Goal: Information Seeking & Learning: Learn about a topic

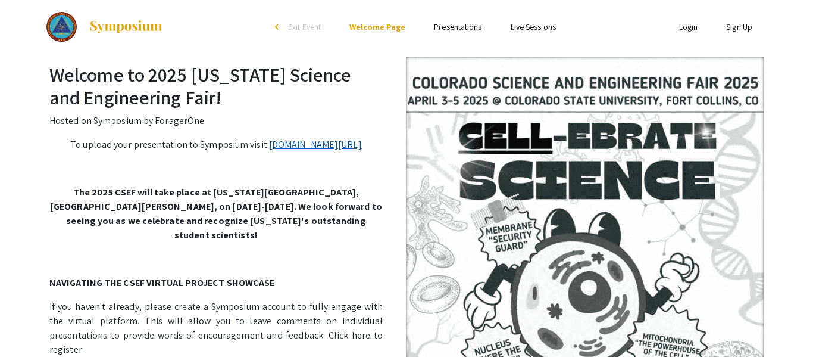
click at [279, 145] on link "[DOMAIN_NAME][URL]" at bounding box center [315, 144] width 93 height 13
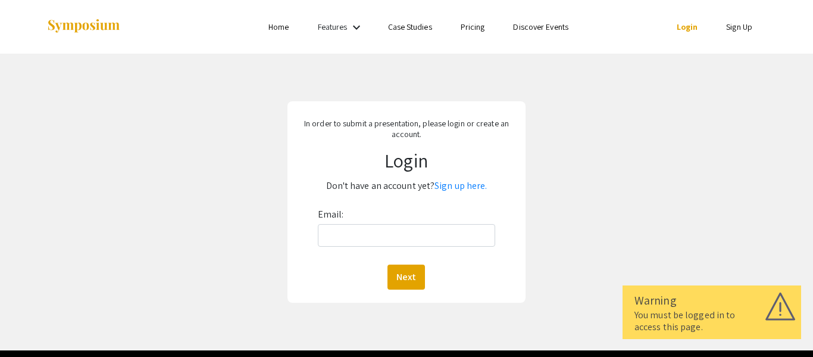
scroll to position [29, 0]
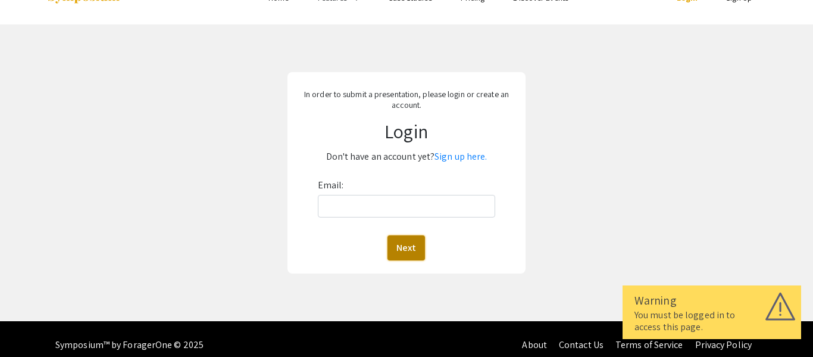
click at [402, 256] on button "Next" at bounding box center [407, 247] width 38 height 25
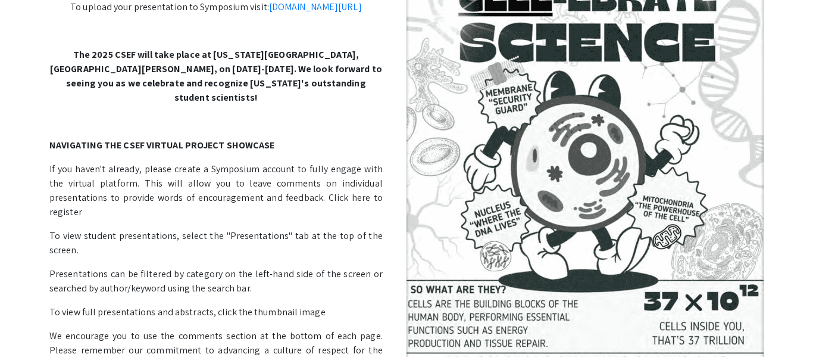
scroll to position [142, 0]
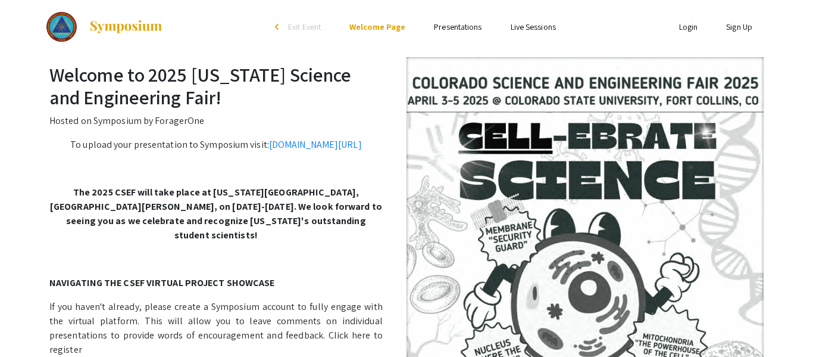
click at [467, 26] on link "Presentations" at bounding box center [458, 26] width 48 height 11
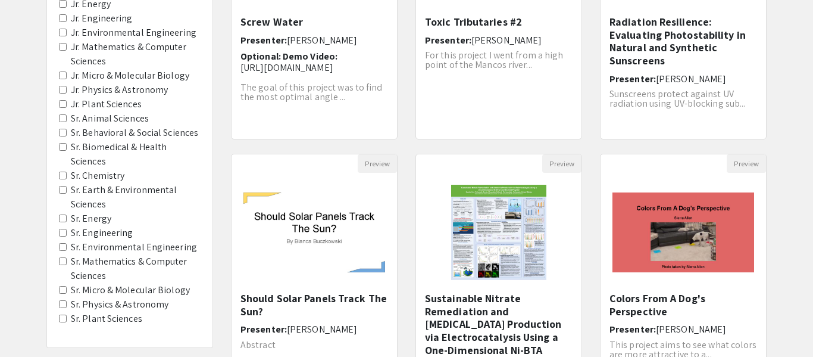
scroll to position [254, 0]
click at [60, 171] on Chemistry "Sr. Chemistry" at bounding box center [63, 175] width 8 height 8
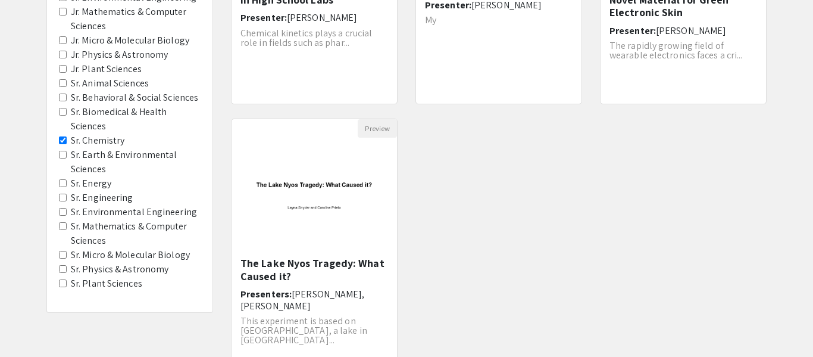
scroll to position [290, 0]
click at [61, 199] on span "Sr. Engineering" at bounding box center [130, 196] width 142 height 14
click at [63, 195] on Engineering "Sr. Engineering" at bounding box center [63, 196] width 8 height 8
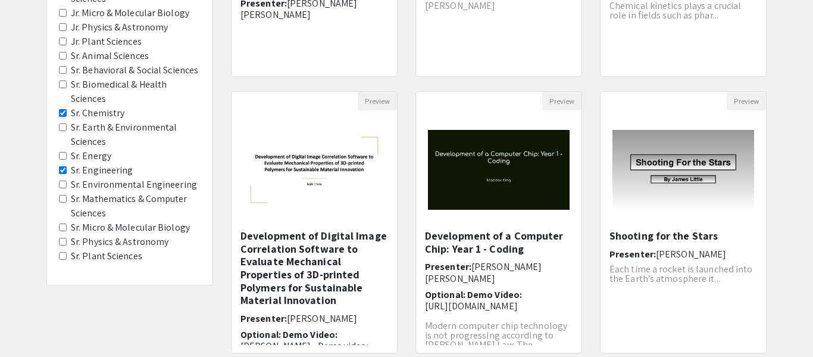
scroll to position [317, 0]
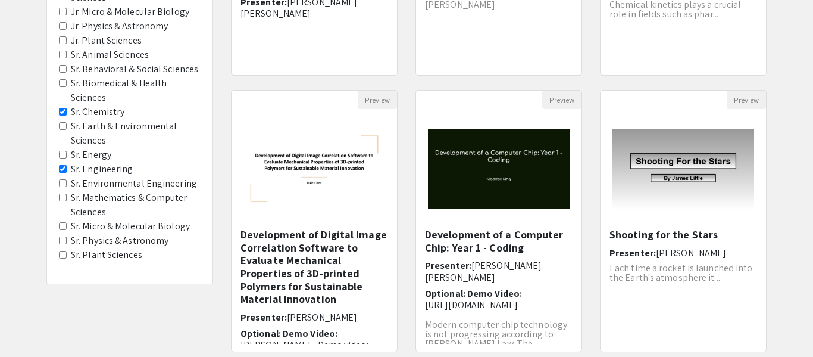
click at [64, 200] on Sciences "Sr. Mathematics & Computer Sciences" at bounding box center [63, 198] width 8 height 8
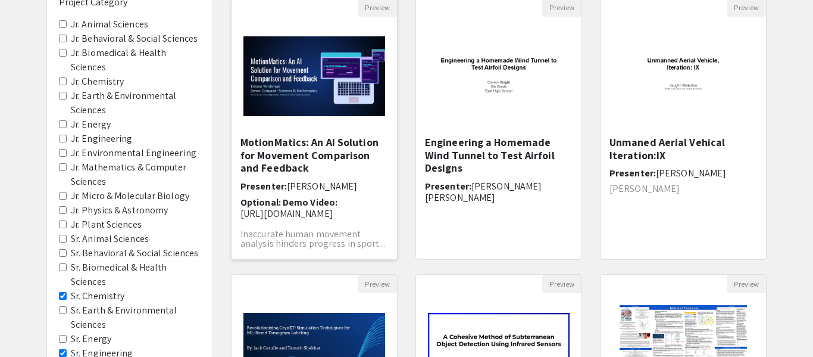
scroll to position [129, 0]
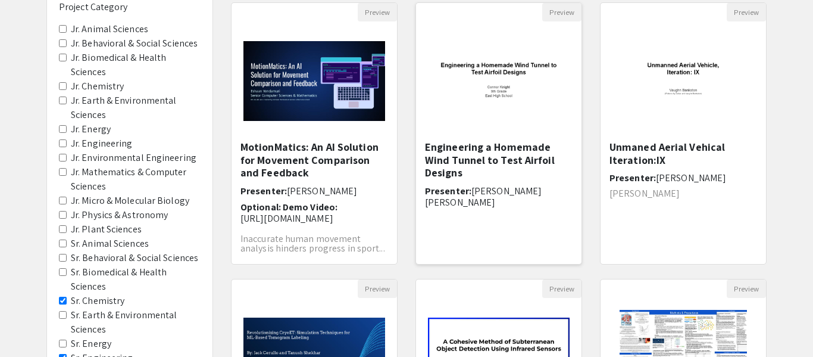
click at [489, 42] on img at bounding box center [499, 81] width 166 height 104
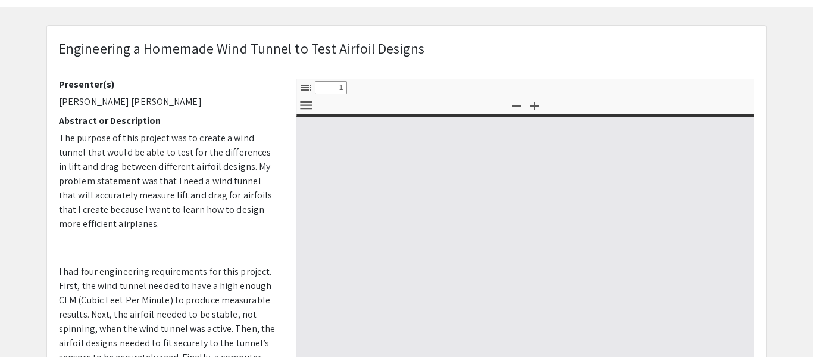
scroll to position [79, 0]
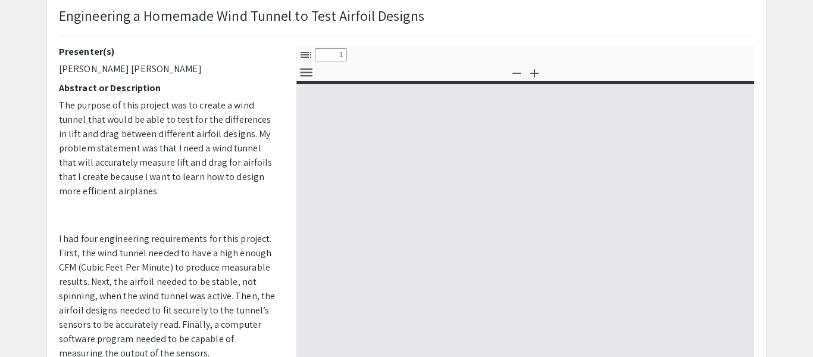
select select "custom"
type input "0"
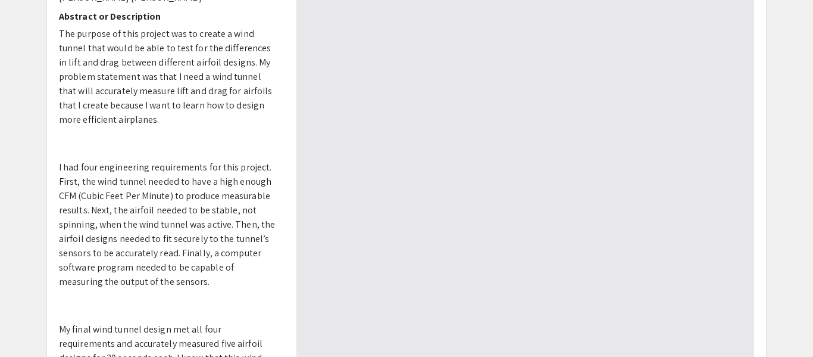
scroll to position [152, 0]
select select "auto"
type input "1"
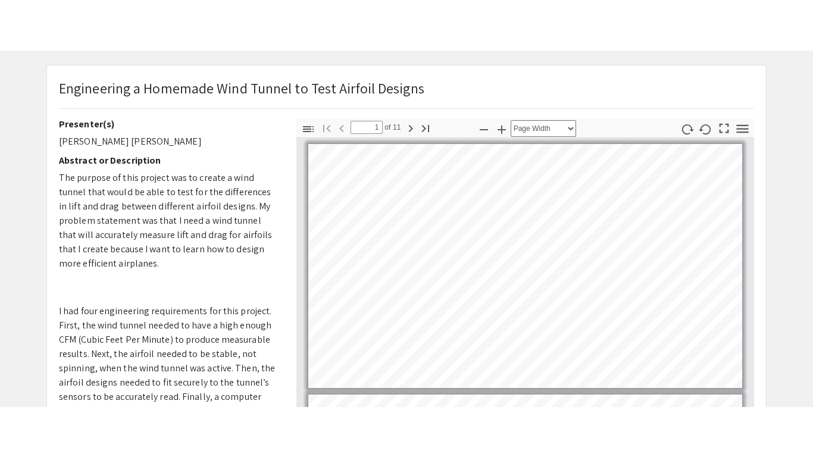
scroll to position [0, 0]
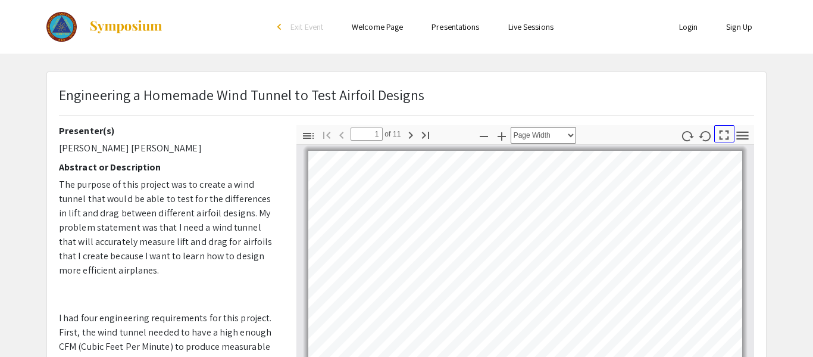
click at [724, 130] on icon "button" at bounding box center [724, 135] width 16 height 16
select select "page-fit"
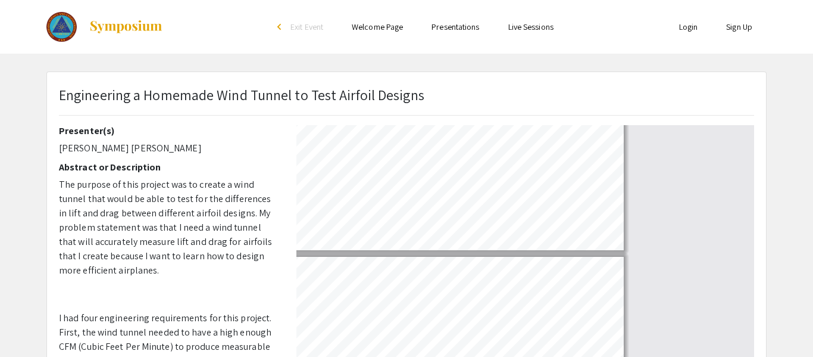
scroll to position [457, 0]
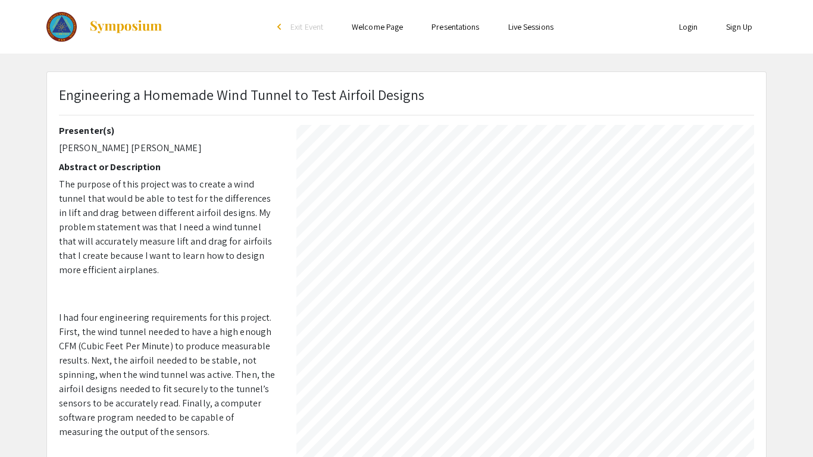
type input "2"
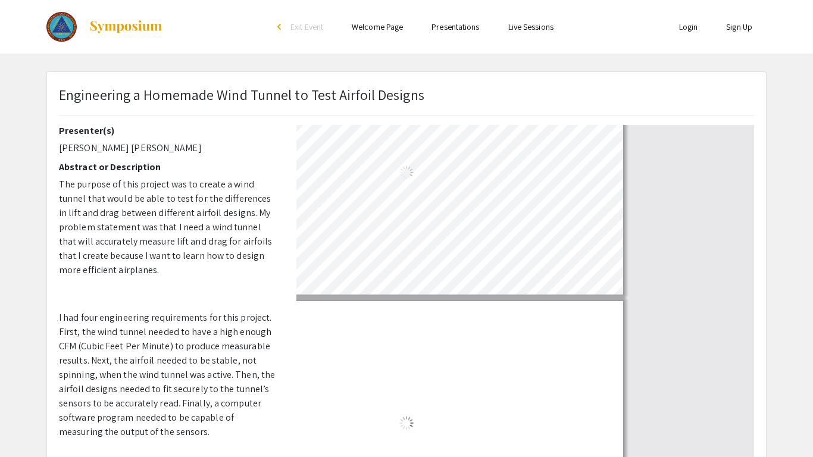
select select "page-width"
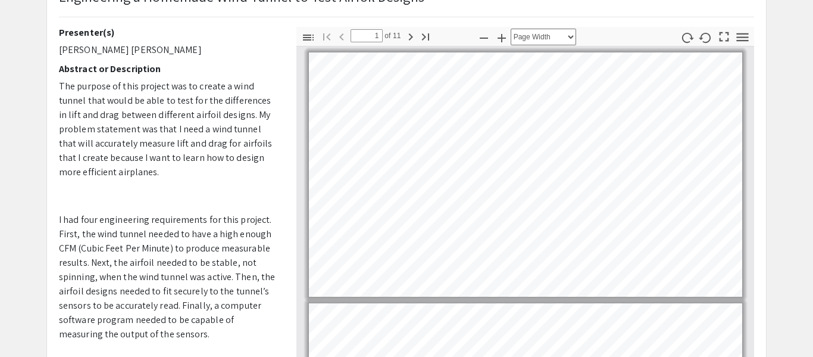
scroll to position [101, 0]
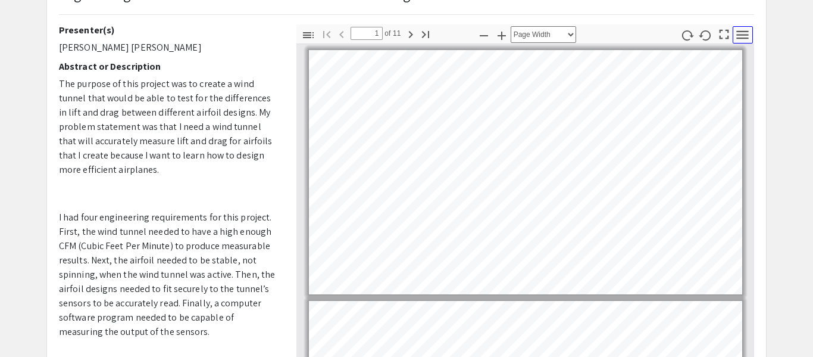
click at [748, 32] on icon "button" at bounding box center [743, 35] width 16 height 16
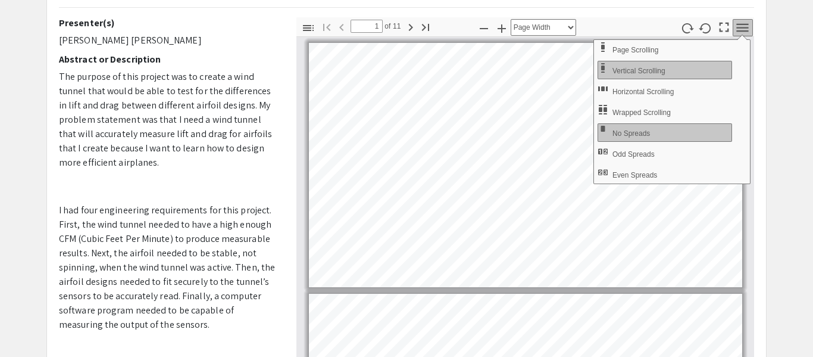
scroll to position [112, 0]
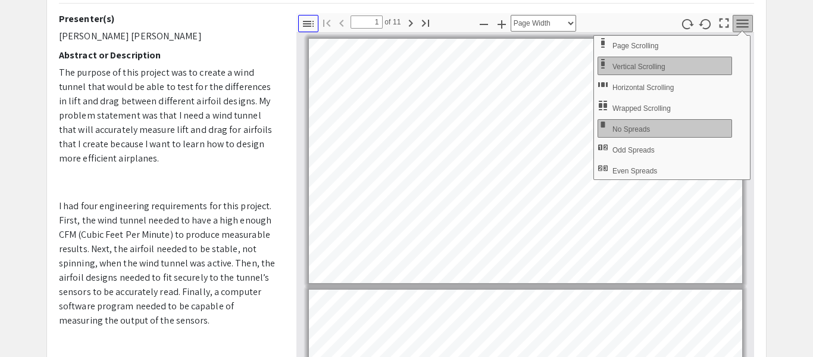
click at [305, 21] on icon "button" at bounding box center [308, 24] width 14 height 14
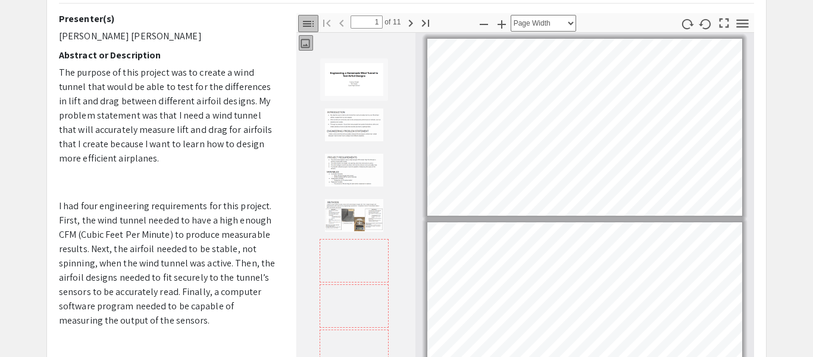
scroll to position [2, 0]
click at [306, 26] on icon "button" at bounding box center [308, 24] width 11 height 6
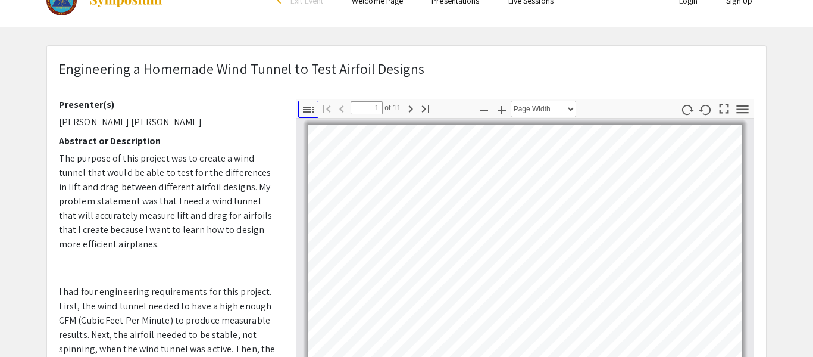
scroll to position [0, 0]
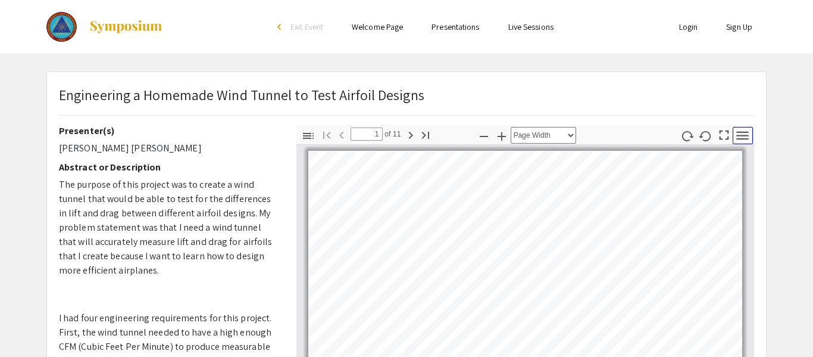
click at [735, 132] on icon "button" at bounding box center [743, 135] width 16 height 16
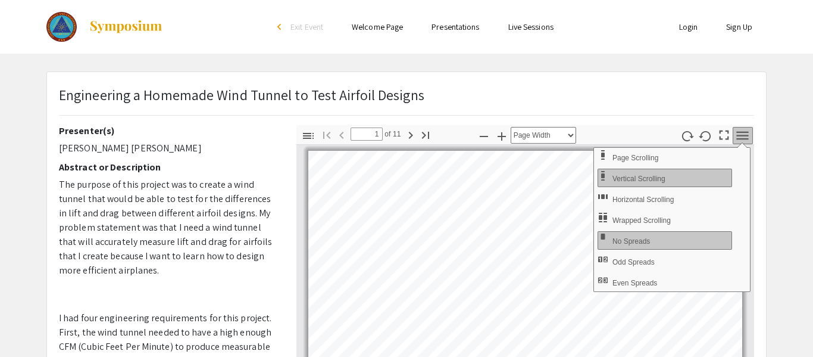
click at [669, 96] on div "Engineering a Homemade Wind Tunnel to Test Airfoil Designs" at bounding box center [406, 104] width 713 height 41
click at [740, 126] on pdf-toggle-secondary-toolbar "Tools" at bounding box center [743, 135] width 18 height 21
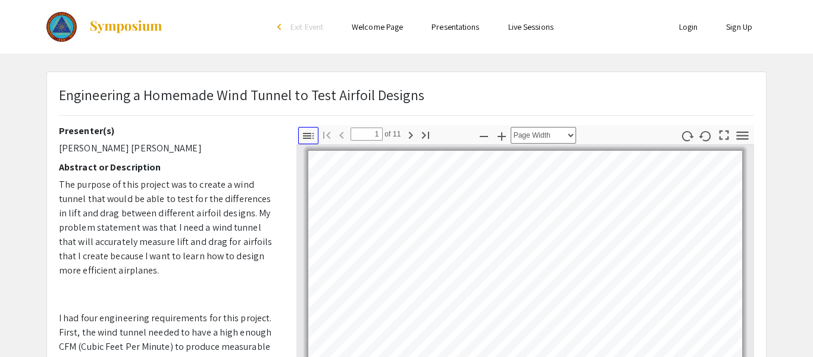
click at [305, 139] on icon "button" at bounding box center [308, 136] width 14 height 14
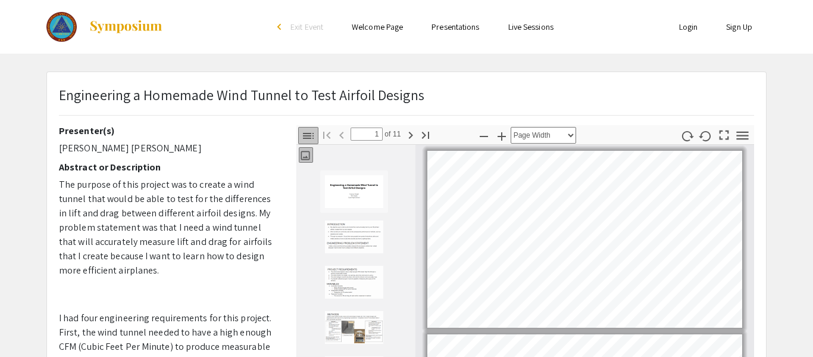
scroll to position [2, 0]
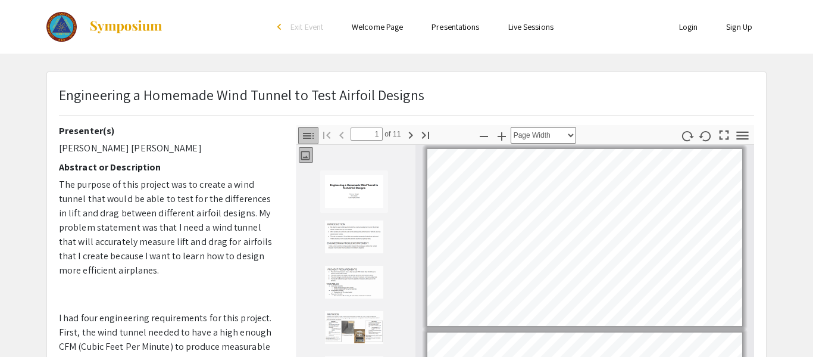
click at [305, 135] on icon "button" at bounding box center [308, 136] width 11 height 6
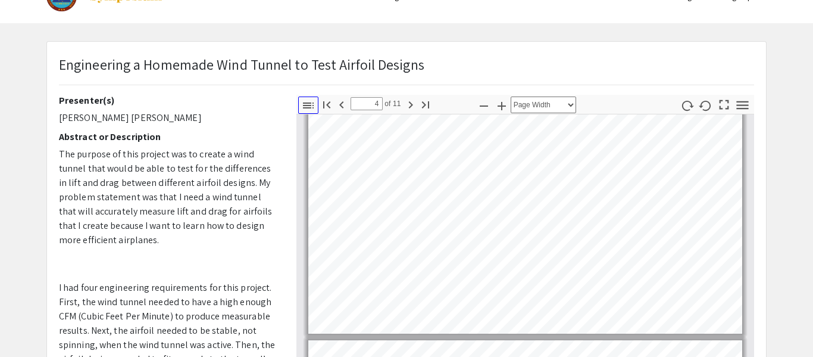
scroll to position [512, 0]
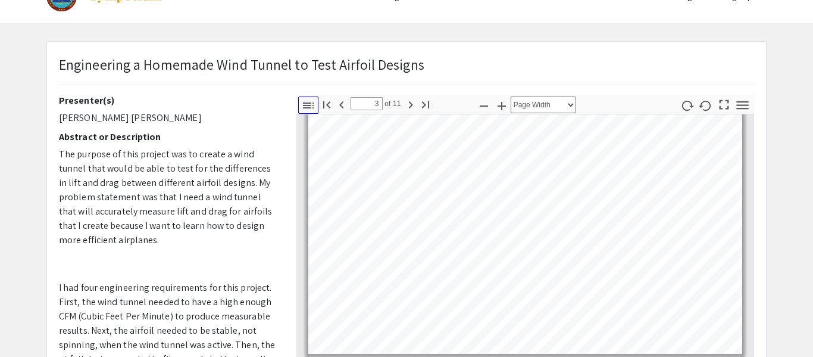
type input "1"
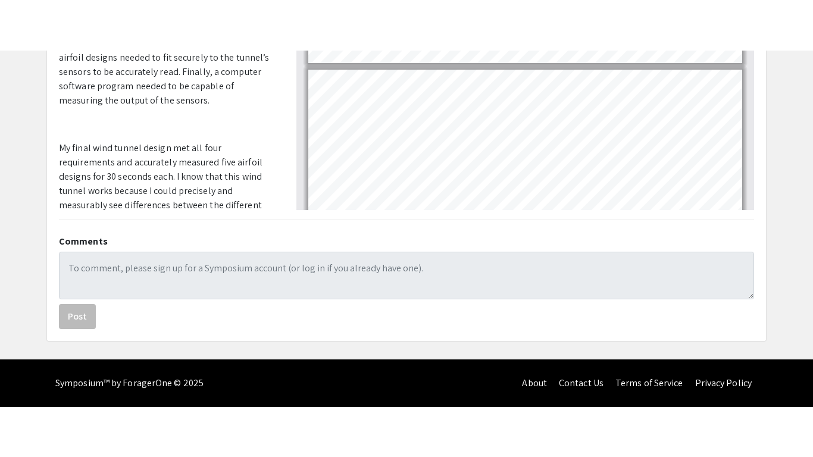
scroll to position [0, 0]
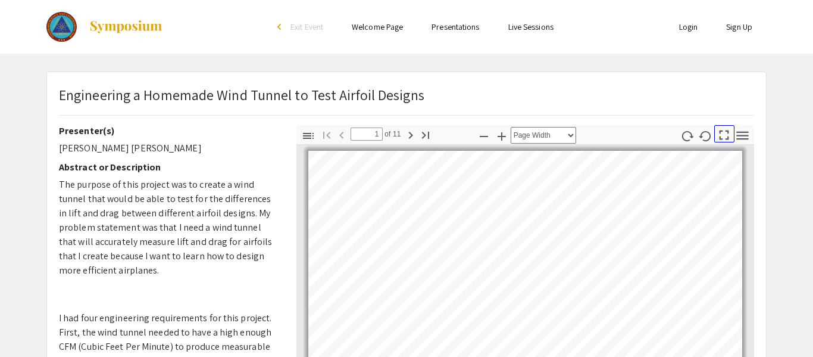
click at [725, 130] on icon "button" at bounding box center [724, 135] width 16 height 16
select select "page-fit"
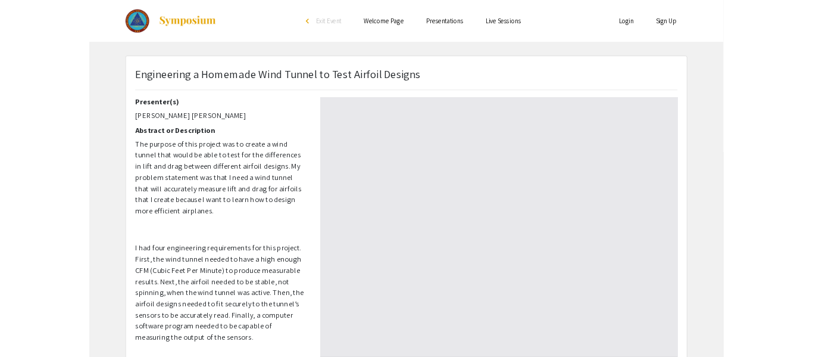
scroll to position [457, 0]
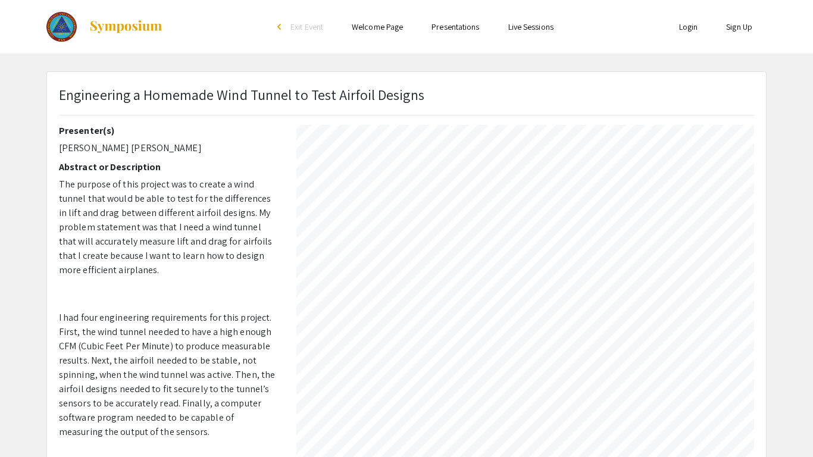
type input "1"
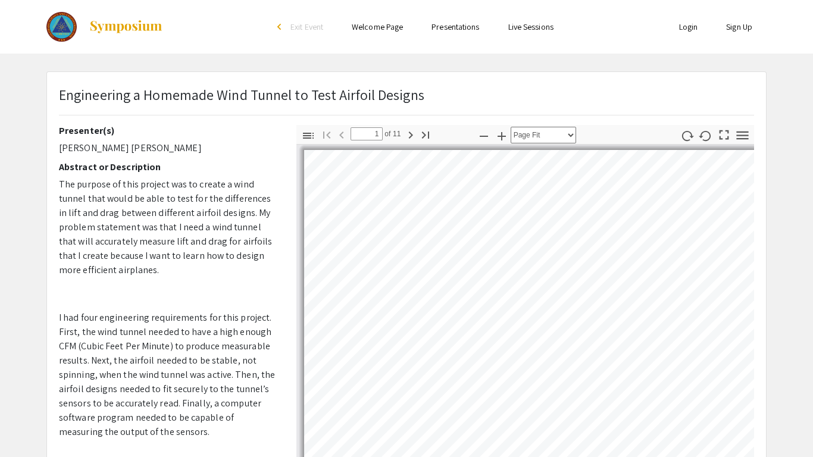
select select "page-width"
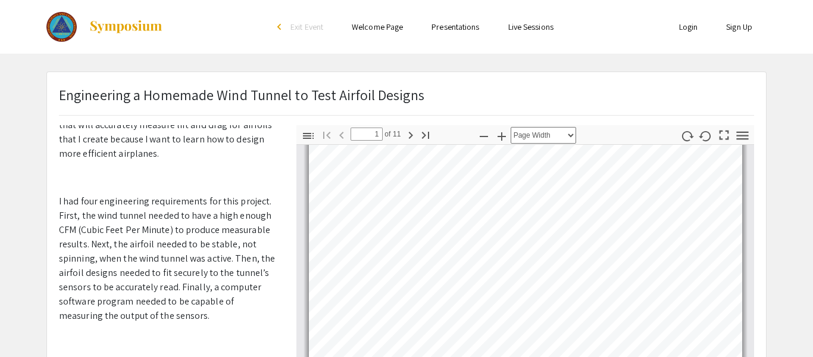
scroll to position [0, 0]
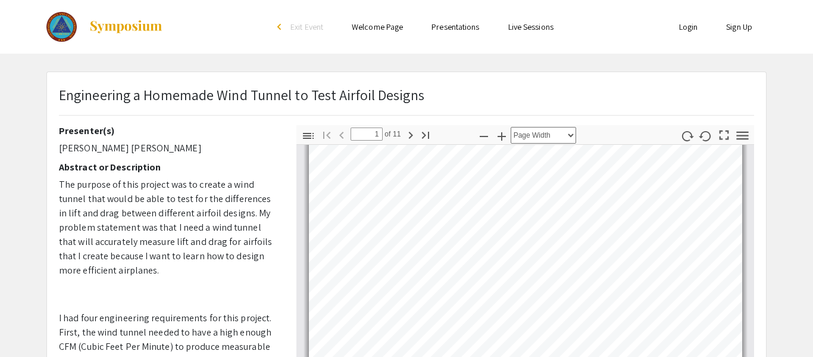
click at [151, 202] on span "The purpose of this project was to create a wind tunnel that would be able to t…" at bounding box center [166, 227] width 214 height 98
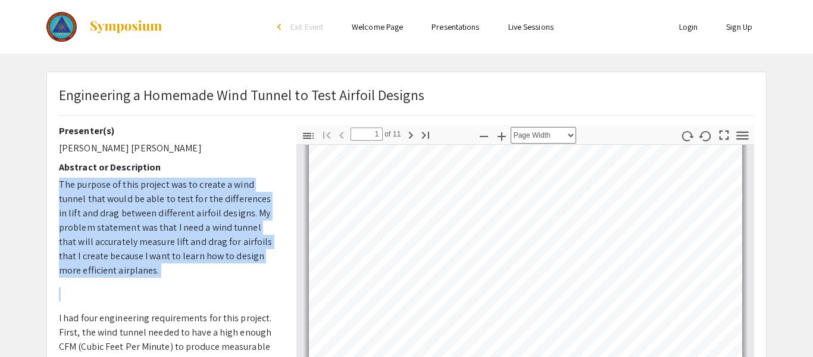
click at [151, 202] on span "The purpose of this project was to create a wind tunnel that would be able to t…" at bounding box center [166, 227] width 214 height 98
copy span "The purpose of this project was to create a wind tunnel that would be able to t…"
click at [395, 136] on span "of 11" at bounding box center [392, 133] width 18 height 13
click at [165, 260] on span "The purpose of this project was to create a wind tunnel that would be able to t…" at bounding box center [166, 227] width 214 height 98
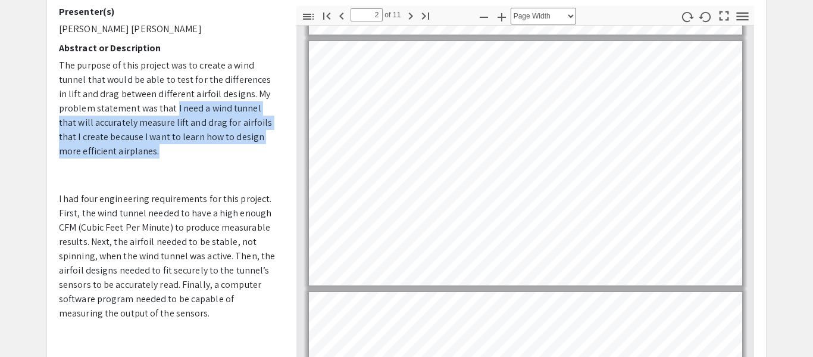
drag, startPoint x: 173, startPoint y: 109, endPoint x: 169, endPoint y: 149, distance: 40.7
click at [169, 149] on p "The purpose of this project was to create a wind tunnel that would be able to t…" at bounding box center [169, 108] width 220 height 100
copy span "I need a wind tunnel that will accurately measure lift and drag for airfoils th…"
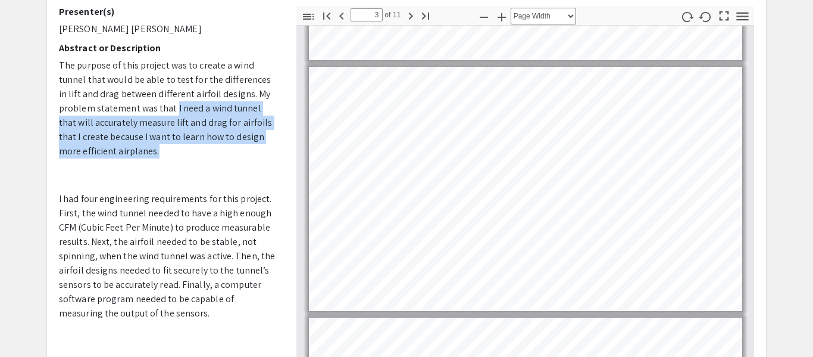
scroll to position [478, 0]
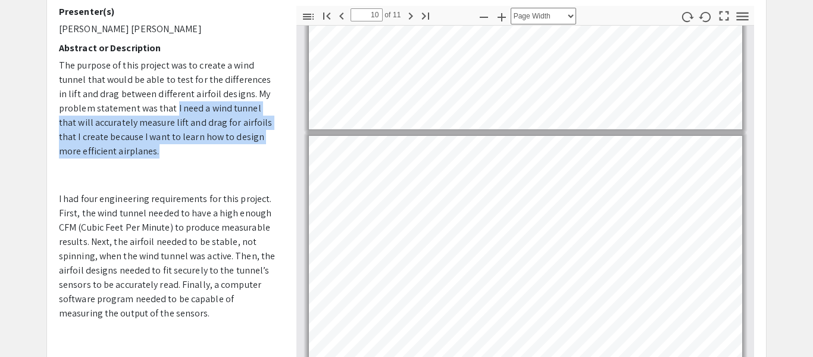
type input "11"
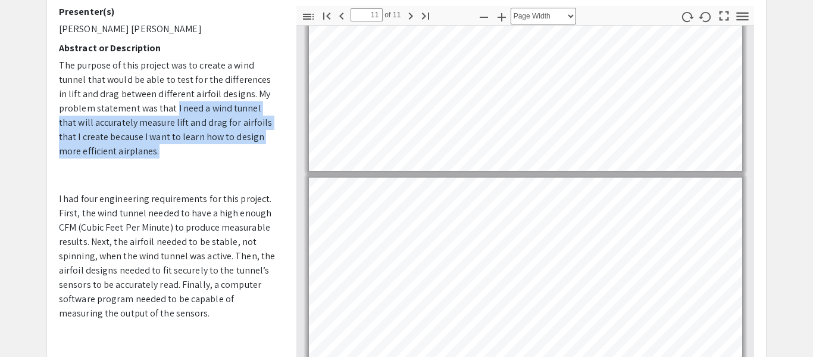
scroll to position [2365, 0]
